Goal: Check status: Check status

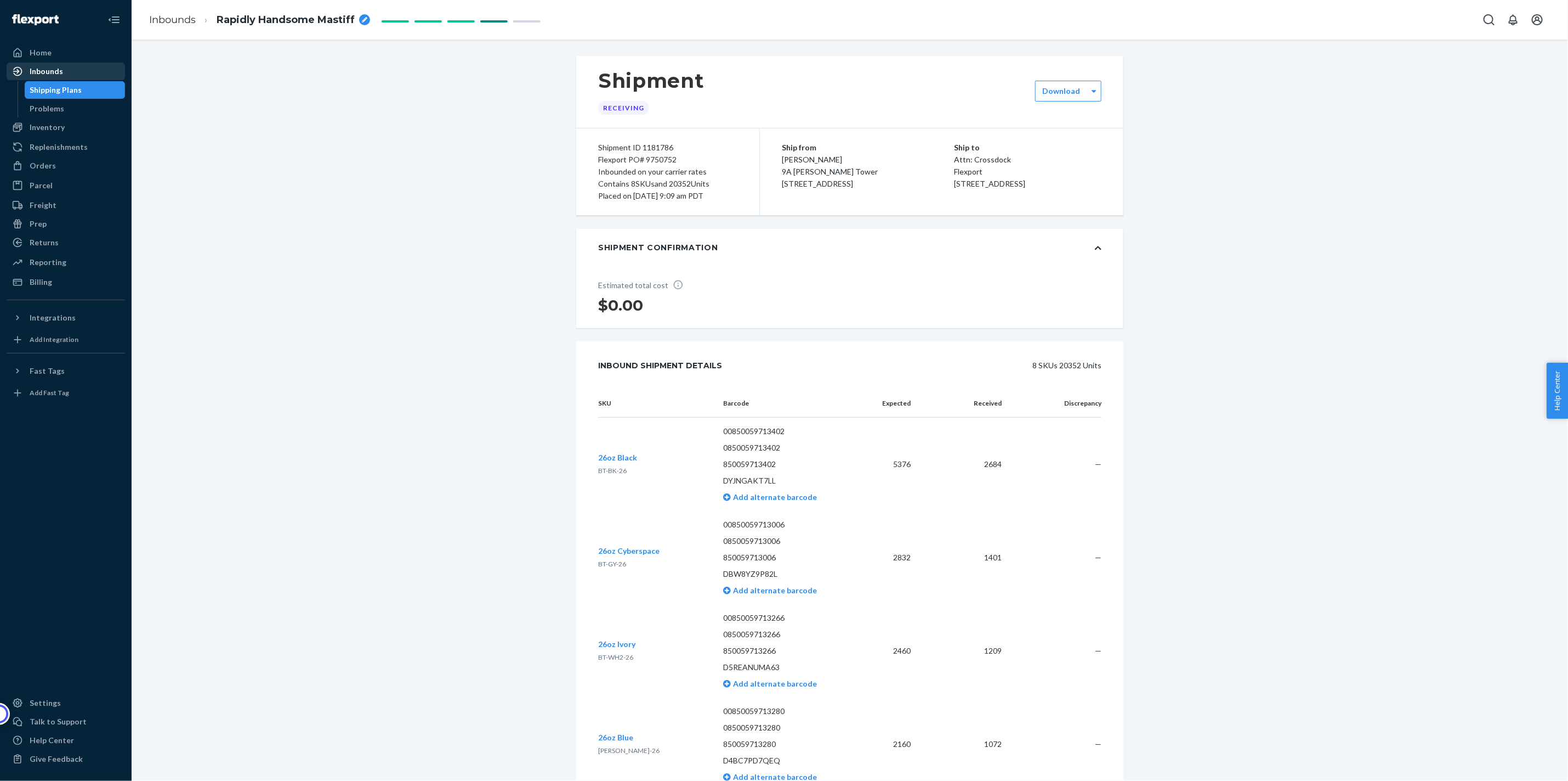
click at [38, 69] on div "Inbounds" at bounding box center [46, 70] width 34 height 11
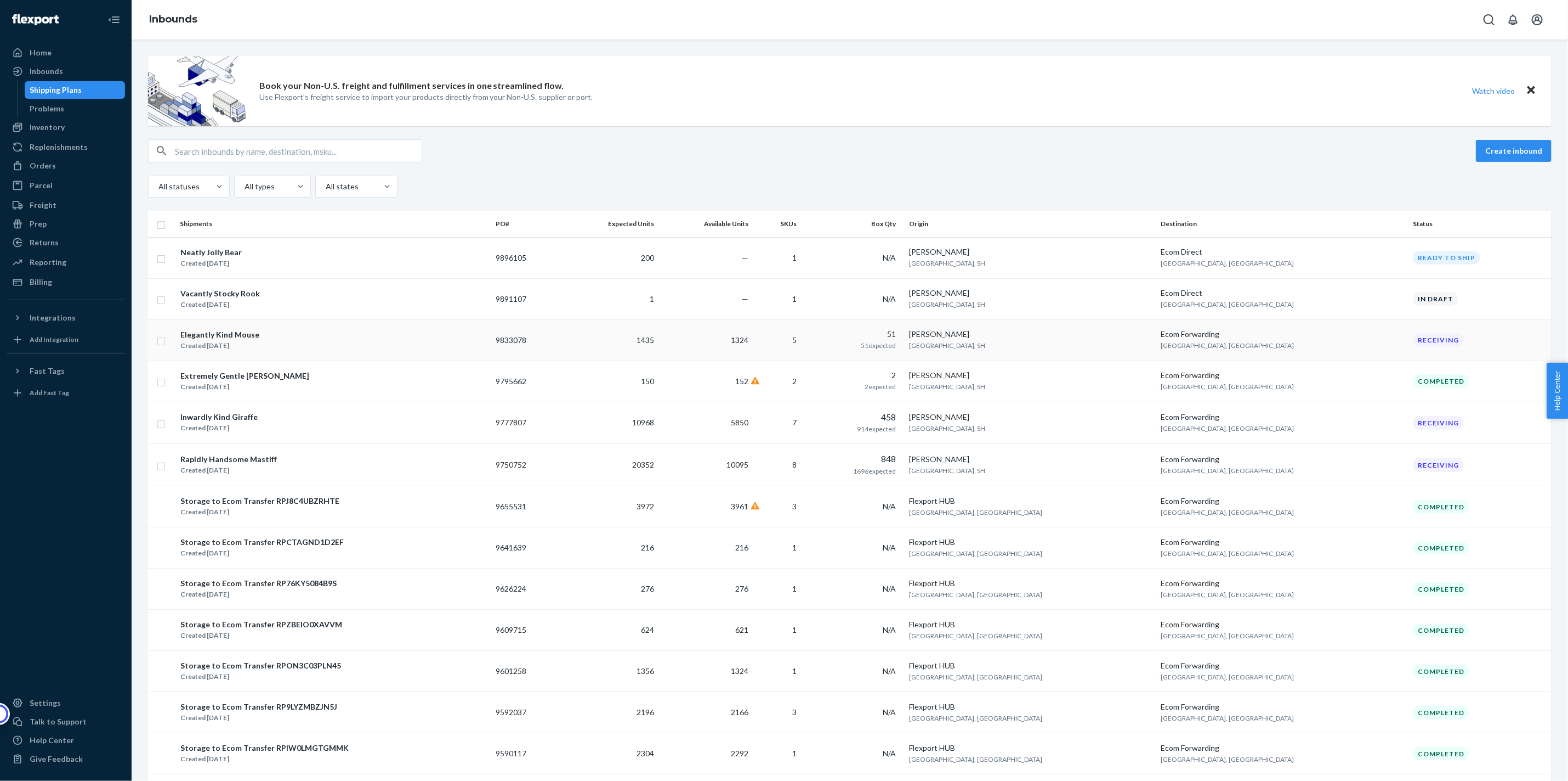
click at [371, 352] on td "Elegantly Kind Mouse Created [DATE]" at bounding box center [333, 339] width 316 height 41
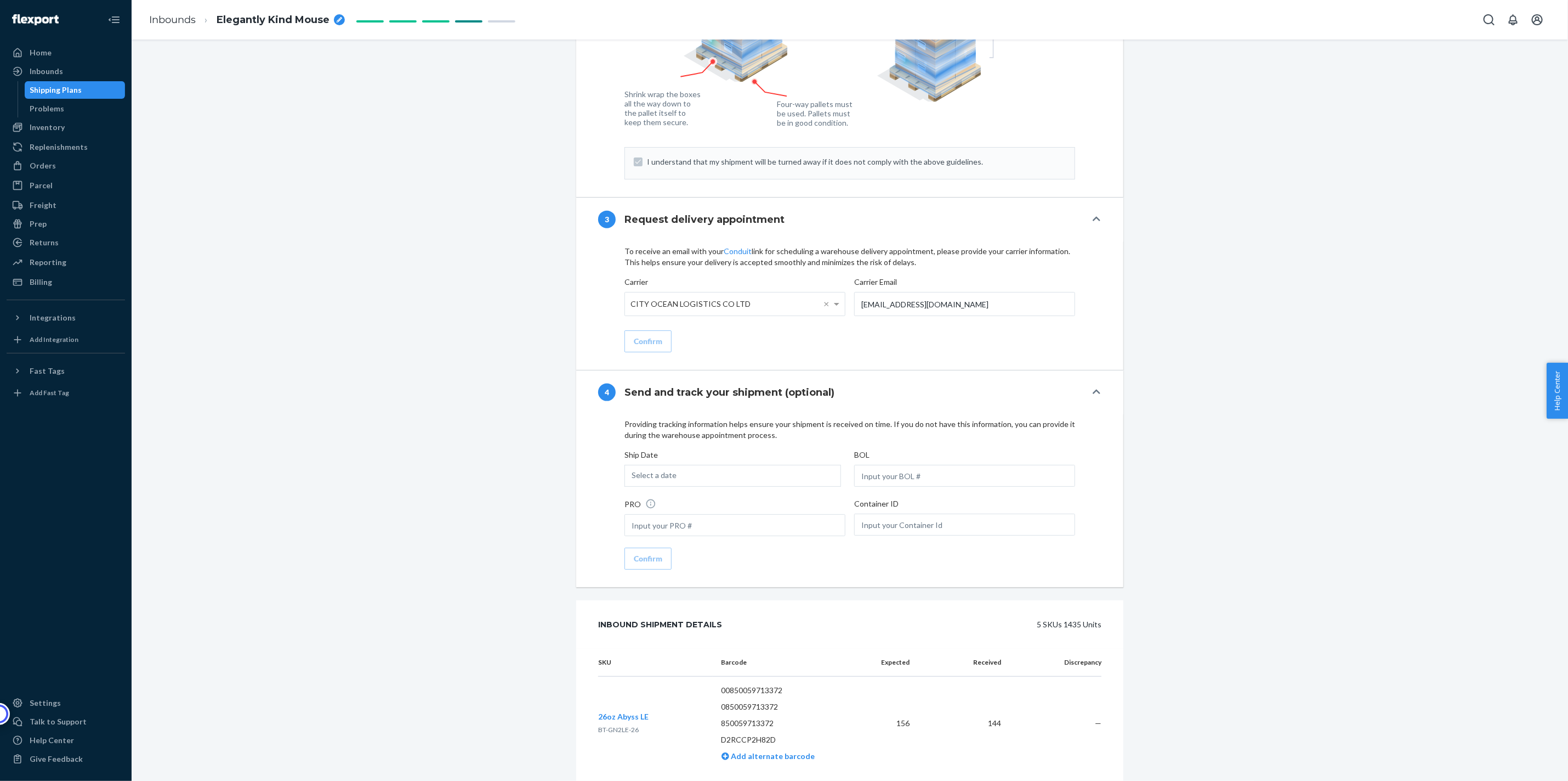
scroll to position [1044, 0]
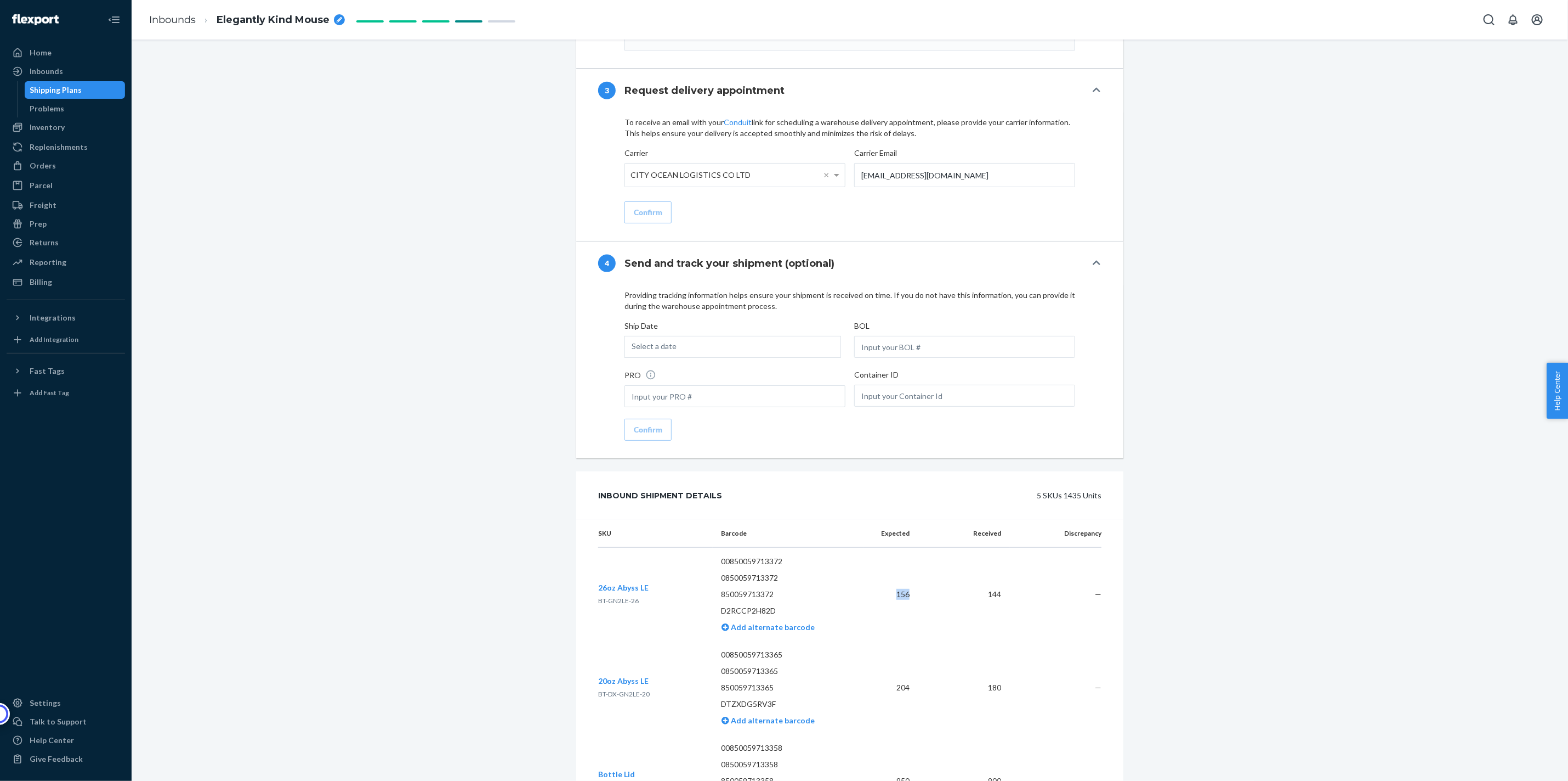
drag, startPoint x: 892, startPoint y: 592, endPoint x: 909, endPoint y: 591, distance: 17.0
click at [909, 591] on td "156" at bounding box center [890, 594] width 55 height 94
copy td "156"
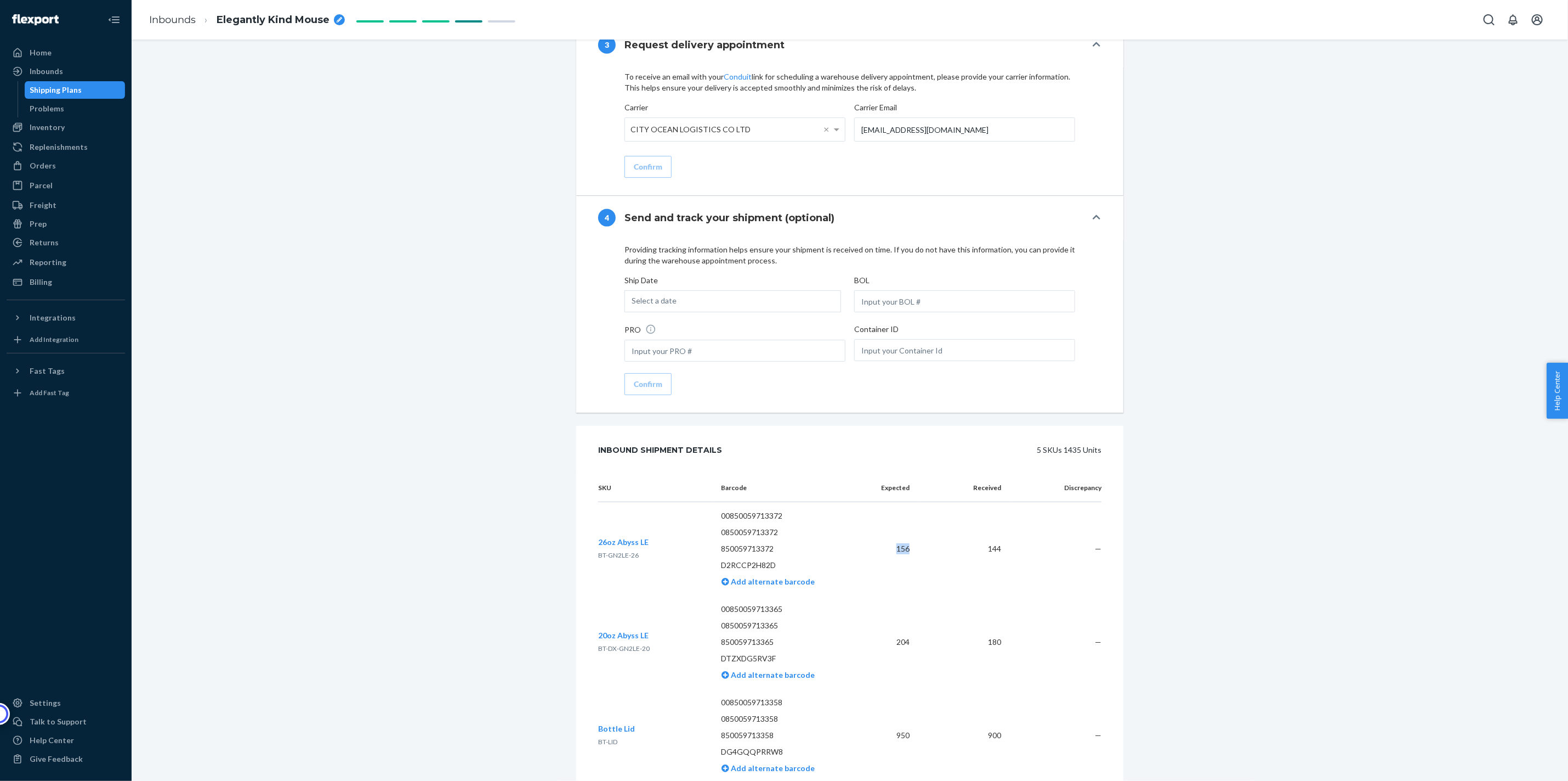
scroll to position [1104, 0]
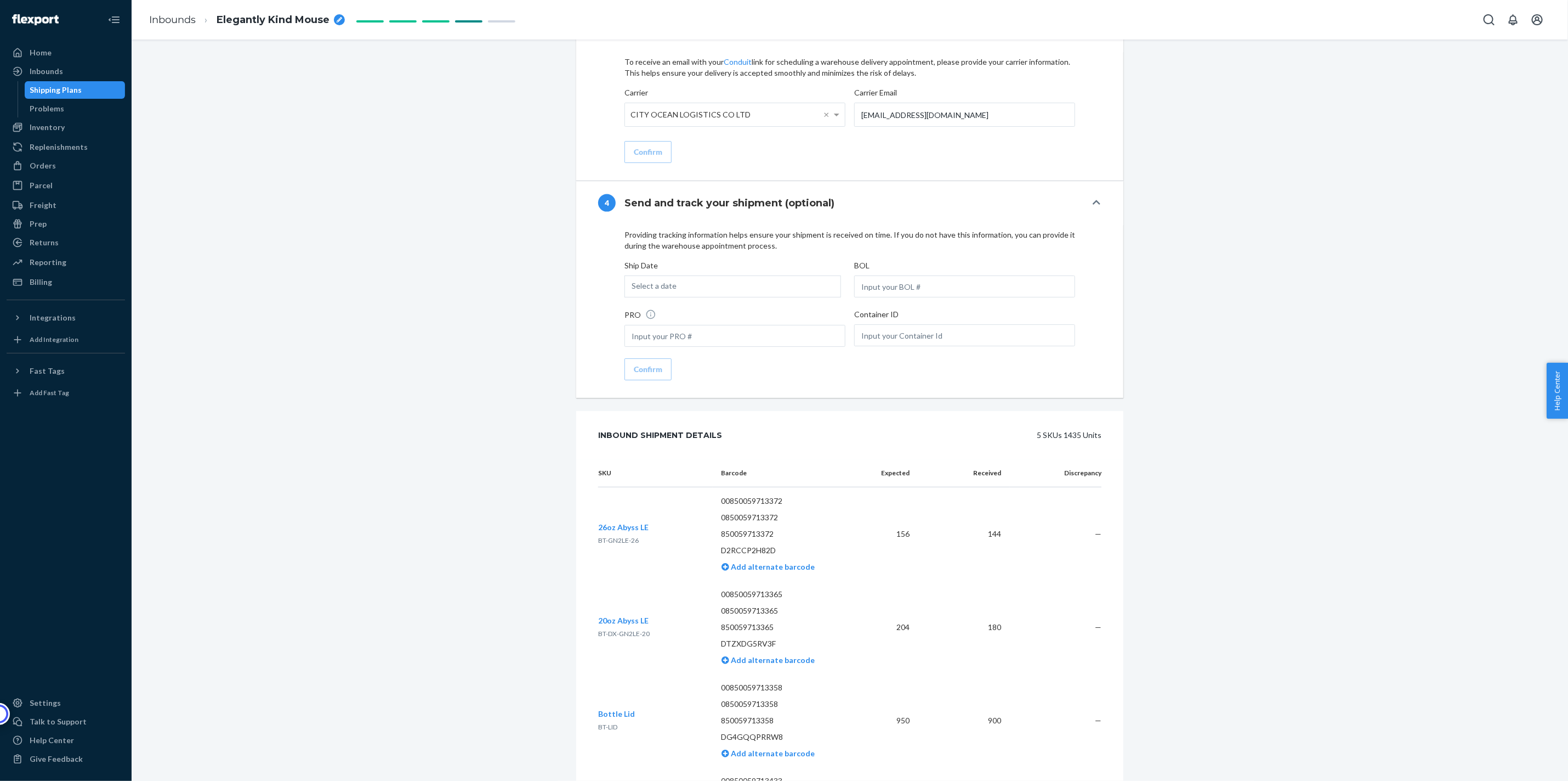
click at [938, 651] on td "180" at bounding box center [964, 627] width 92 height 94
drag, startPoint x: 911, startPoint y: 623, endPoint x: 880, endPoint y: 623, distance: 31.0
click at [880, 623] on td "204" at bounding box center [890, 627] width 55 height 94
copy td "204"
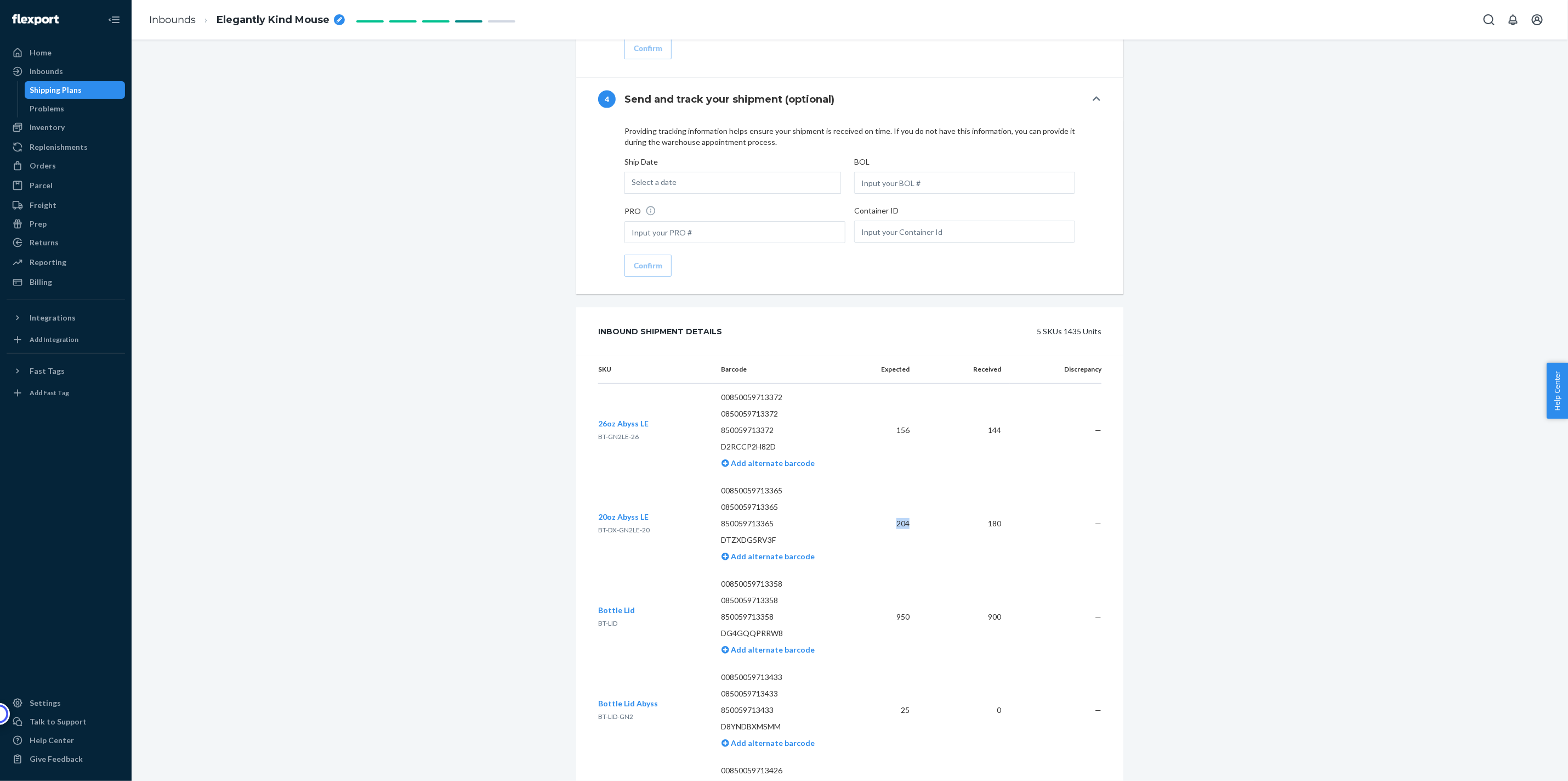
scroll to position [1220, 0]
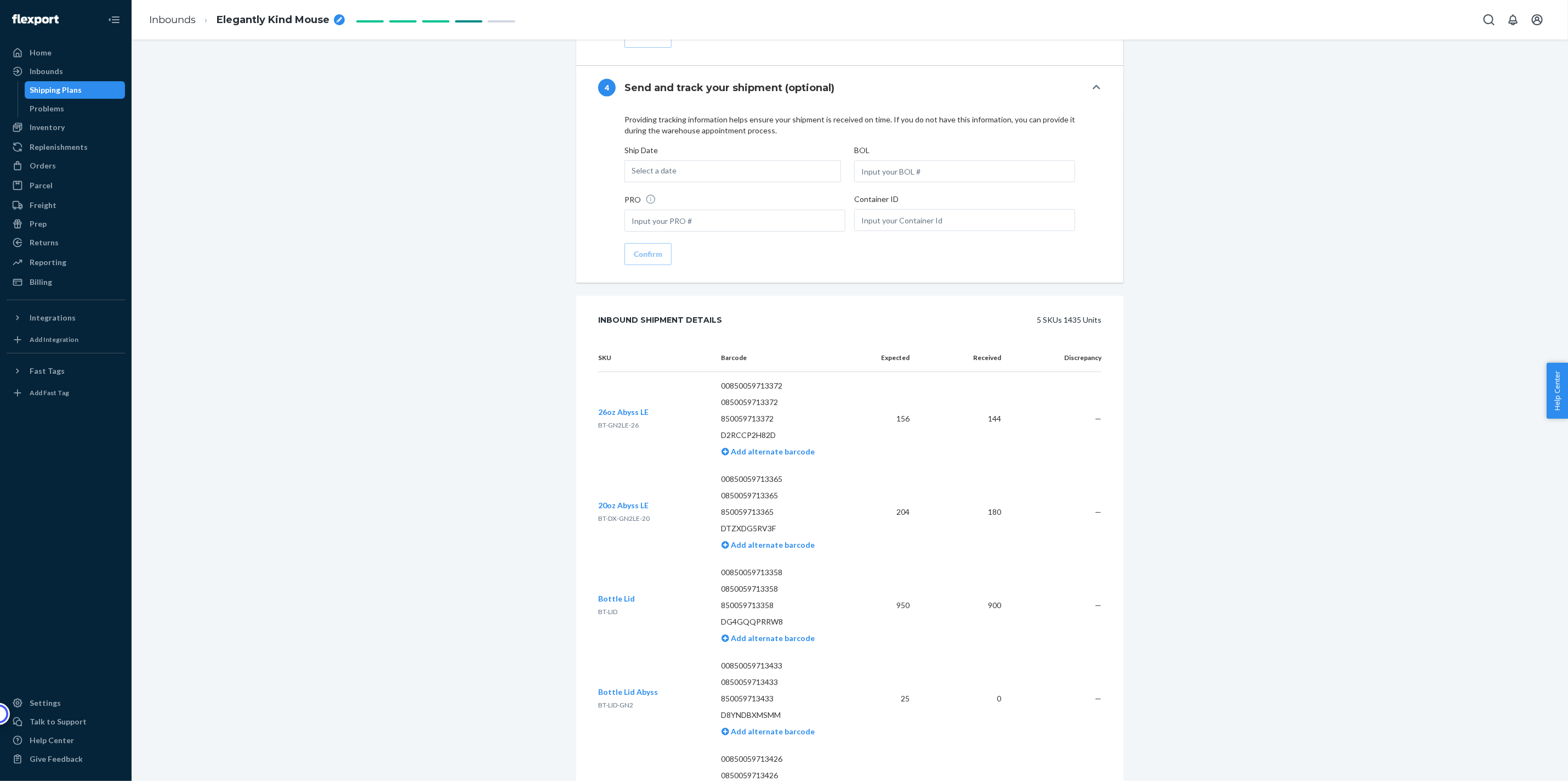
click at [918, 683] on td "0" at bounding box center [964, 698] width 92 height 94
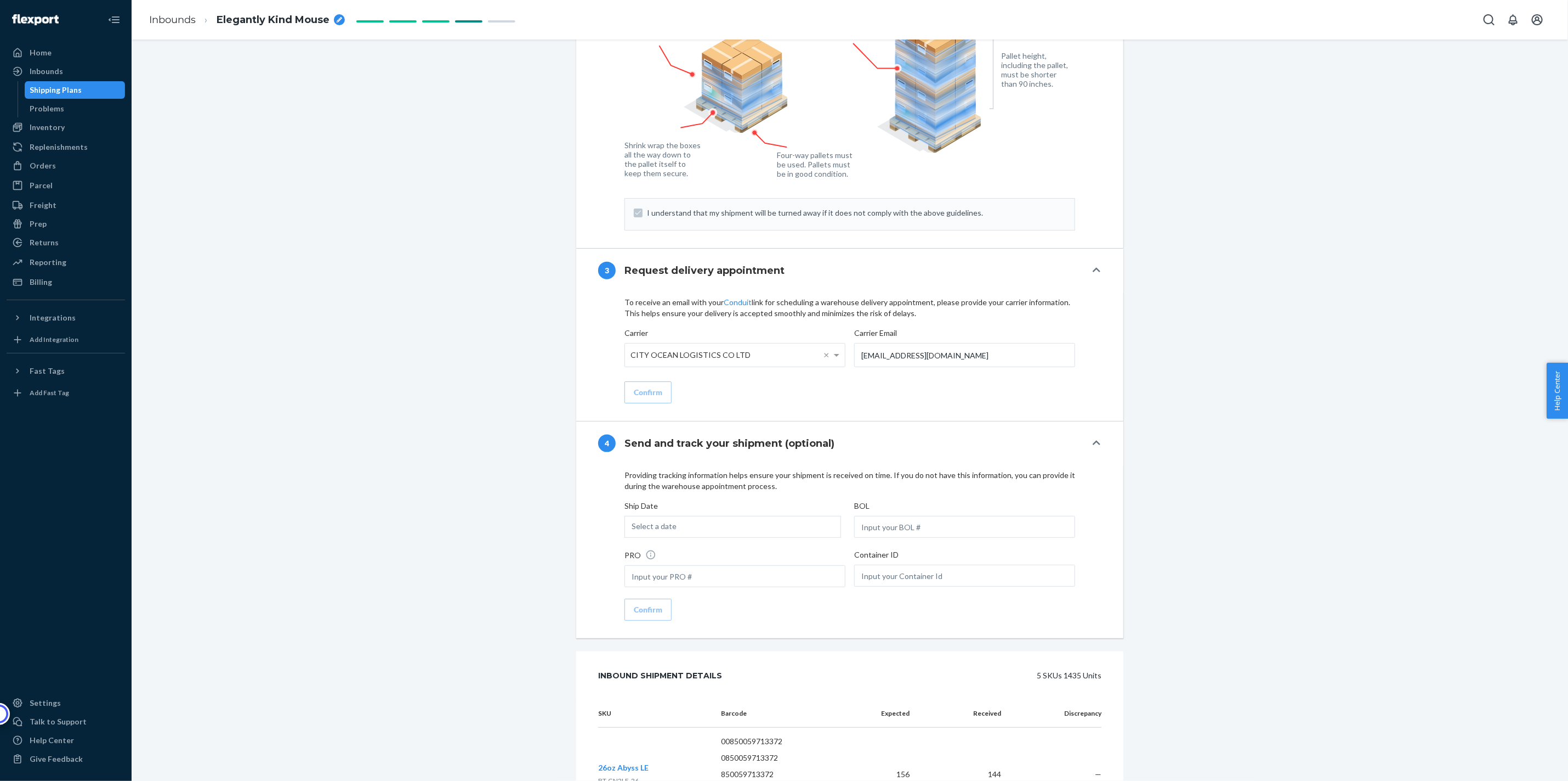
scroll to position [370, 0]
